Goal: Find specific page/section: Find specific page/section

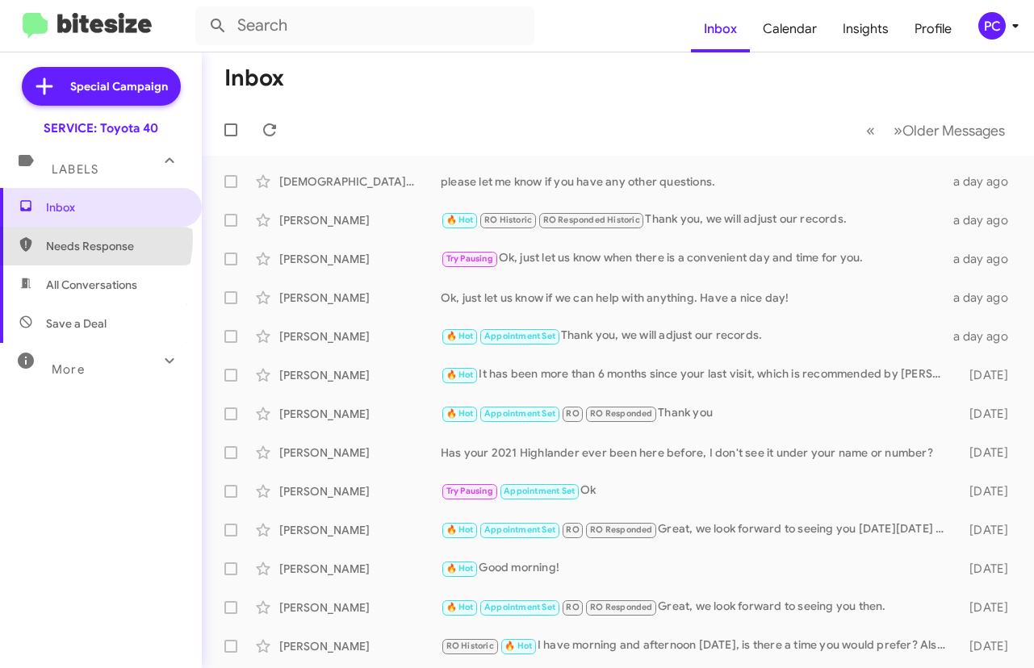
click at [73, 238] on span "Needs Response" at bounding box center [114, 246] width 137 height 16
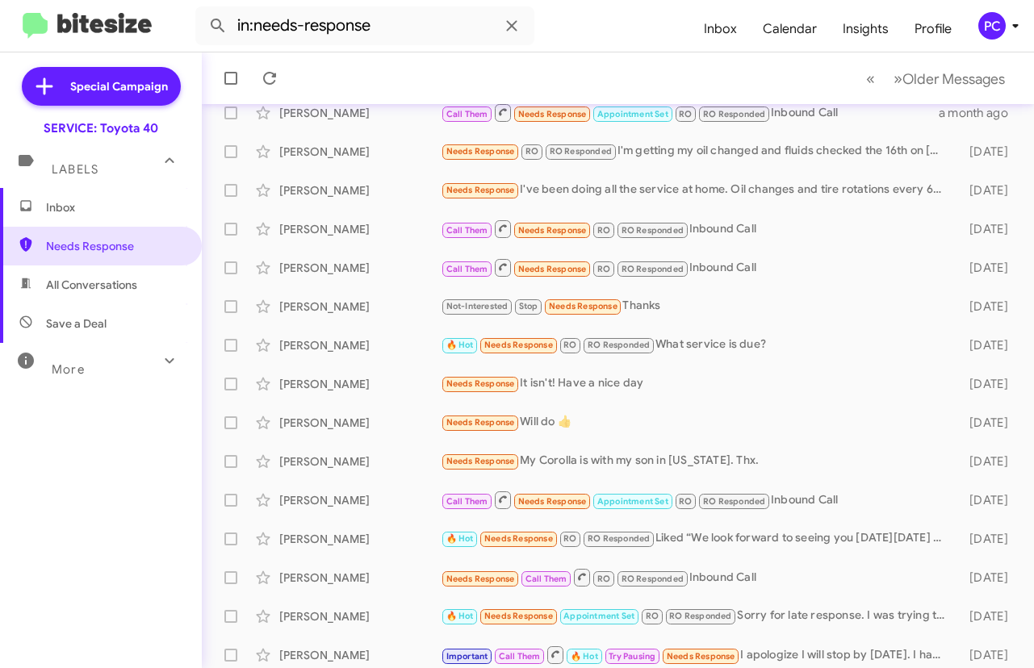
scroll to position [269, 0]
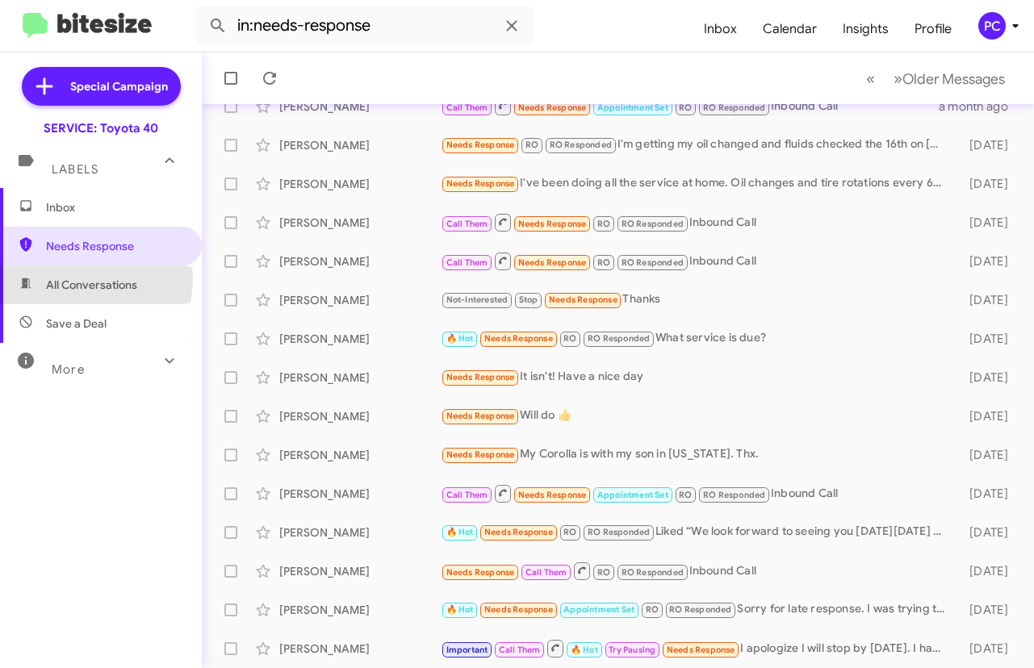
click at [80, 278] on span "All Conversations" at bounding box center [91, 285] width 91 height 16
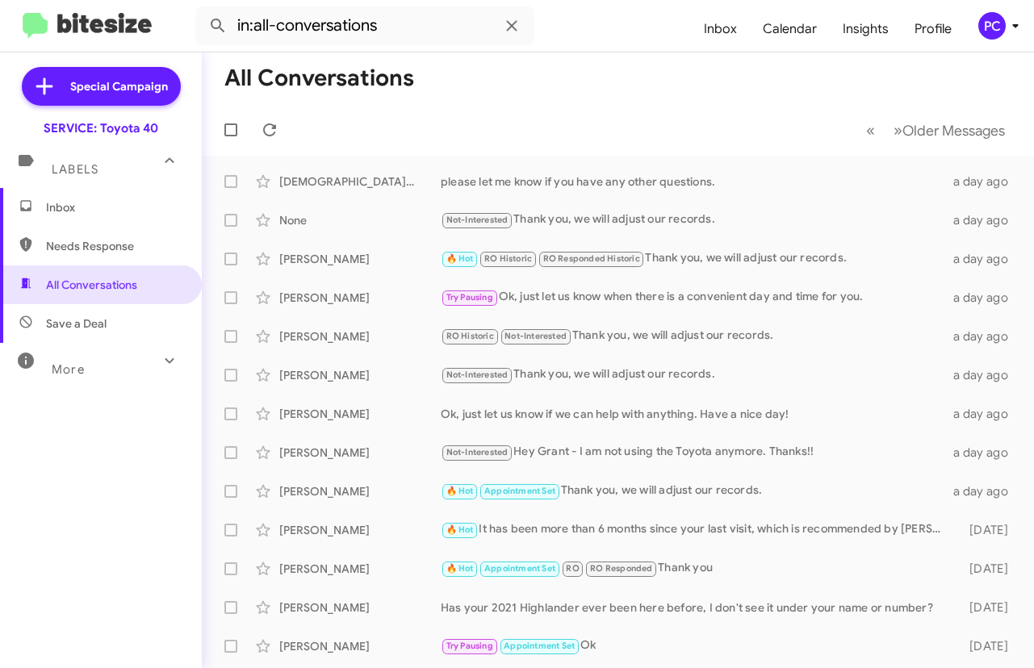
click at [82, 324] on span "Save a Deal" at bounding box center [76, 324] width 61 height 16
type input "in:not-interested"
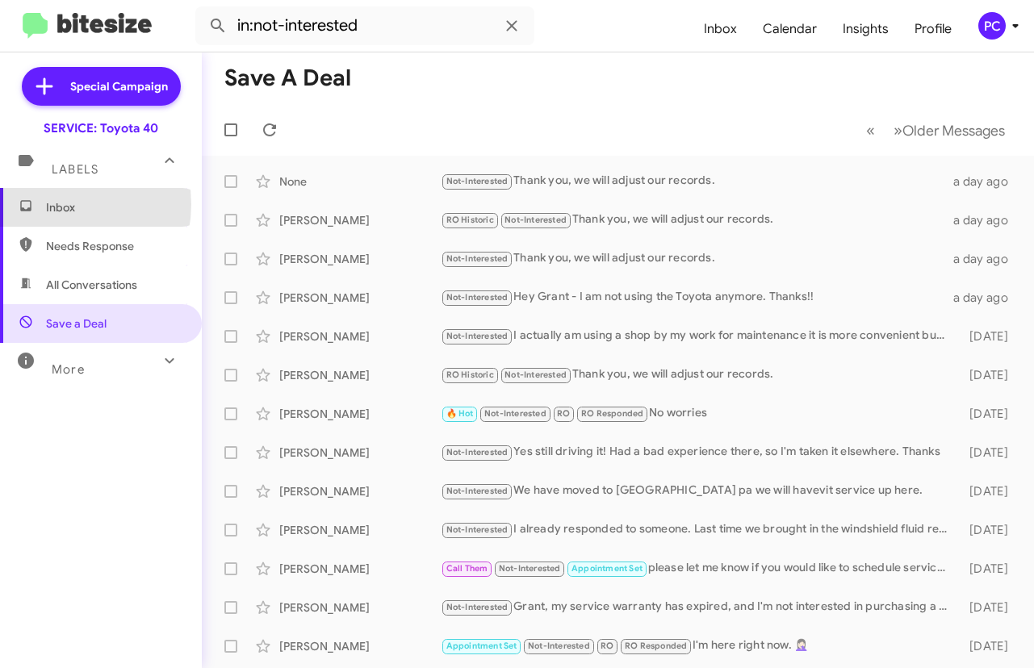
click at [53, 204] on span "Inbox" at bounding box center [114, 207] width 137 height 16
